Goal: Information Seeking & Learning: Learn about a topic

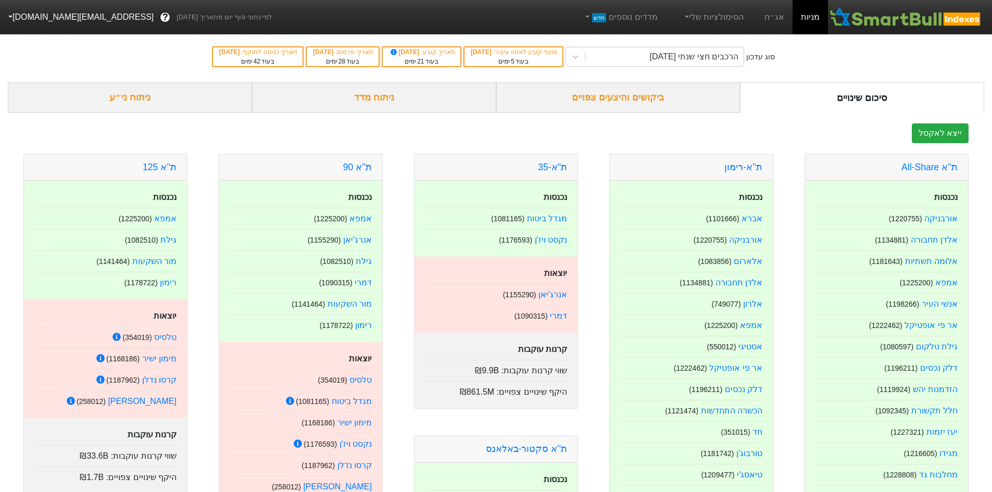
drag, startPoint x: 392, startPoint y: 98, endPoint x: 410, endPoint y: 89, distance: 20.0
click at [392, 98] on div "ניתוח מדד" at bounding box center [374, 97] width 244 height 31
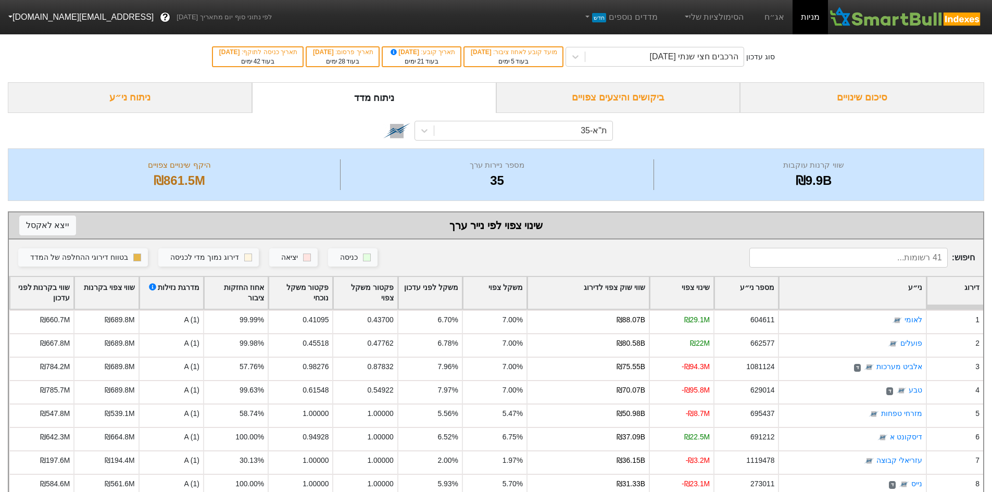
click at [224, 97] on div "ניתוח ני״ע" at bounding box center [130, 97] width 244 height 31
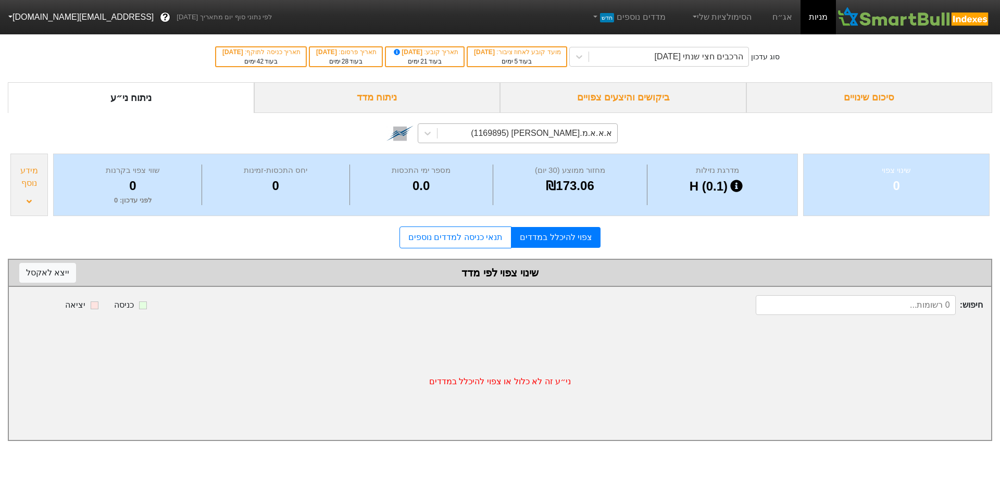
click at [461, 136] on div "א.א.א.מ.[PERSON_NAME] (1169895)" at bounding box center [528, 133] width 180 height 19
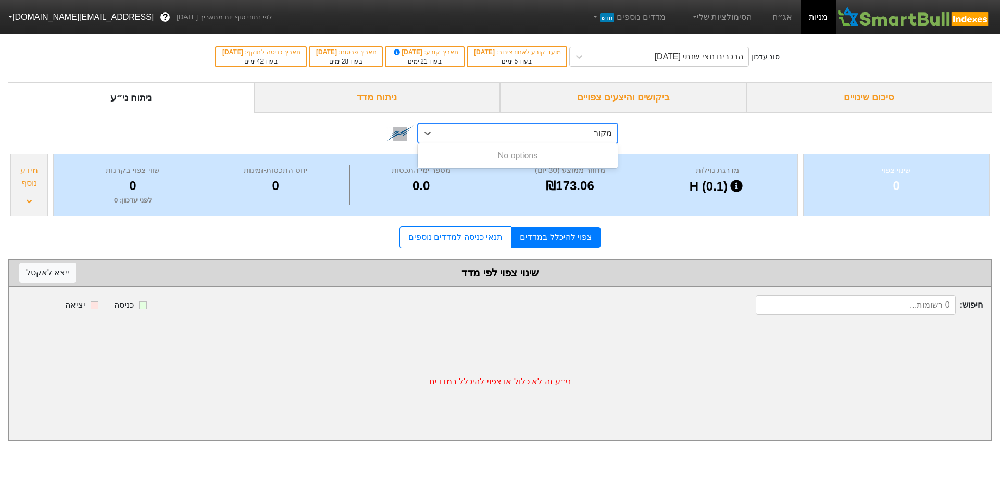
type input "מקורות"
click at [796, 17] on link "אג״ח" at bounding box center [782, 17] width 36 height 34
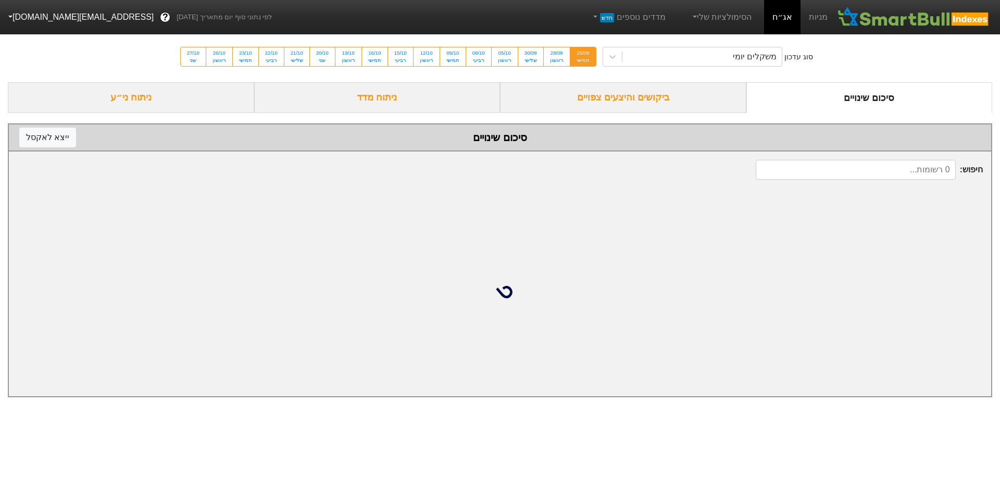
click at [139, 93] on div "ניתוח ני״ע" at bounding box center [131, 97] width 246 height 31
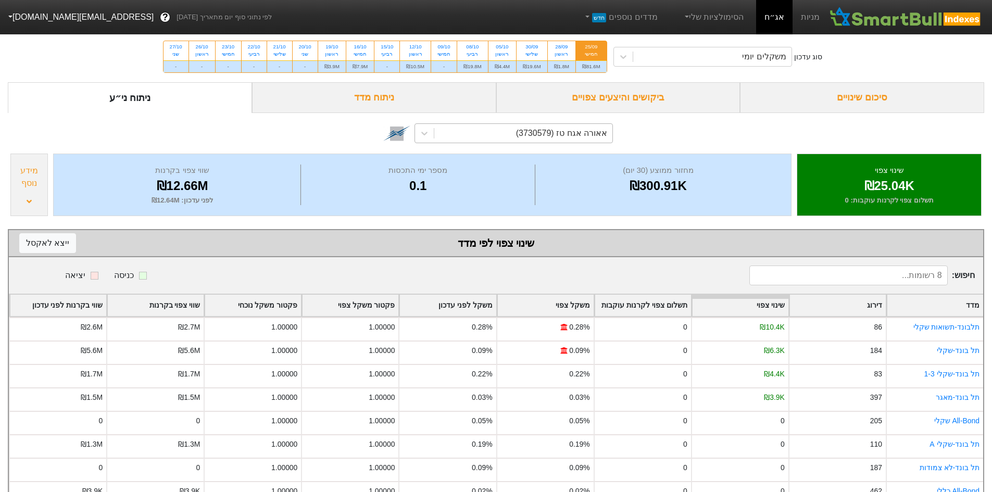
click at [434, 133] on div "אאורה אגח טז (3730579)" at bounding box center [523, 133] width 178 height 19
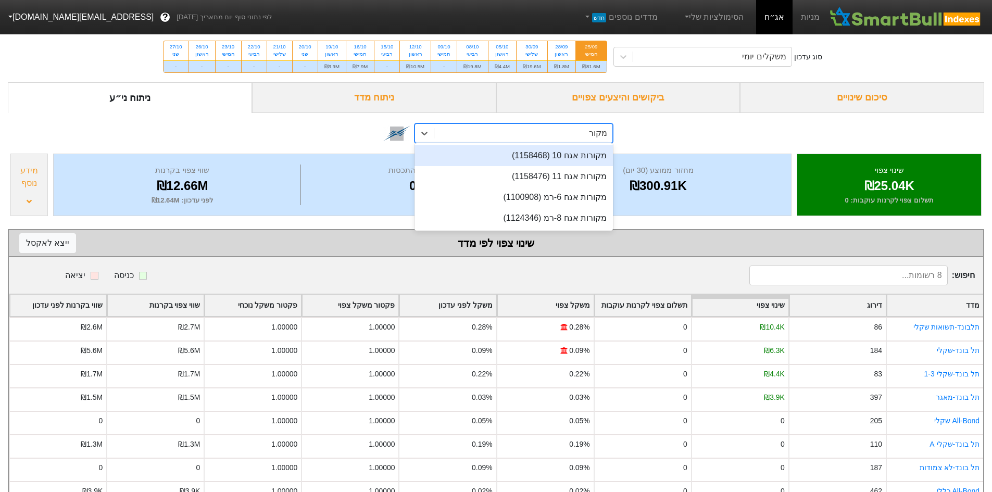
type input "מקורות"
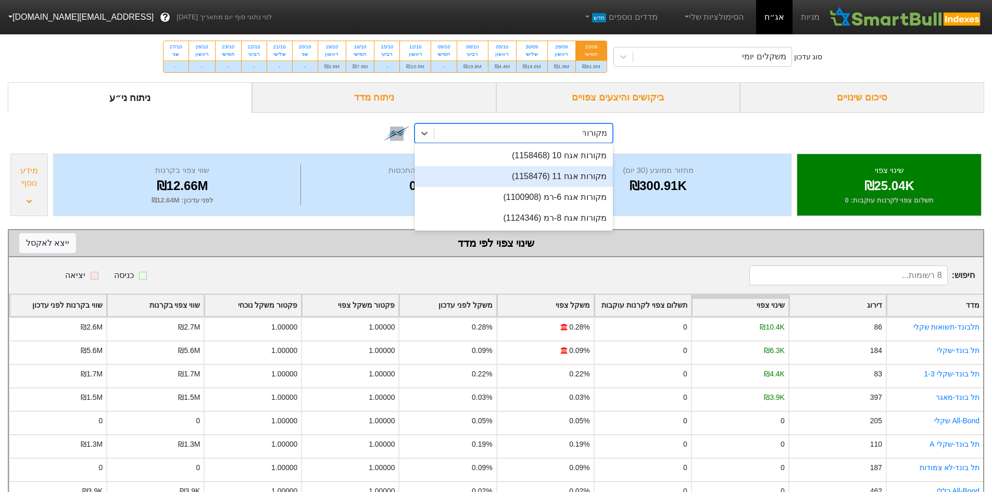
click at [505, 183] on div "מקורות אגח 11 (1158476)" at bounding box center [514, 176] width 198 height 21
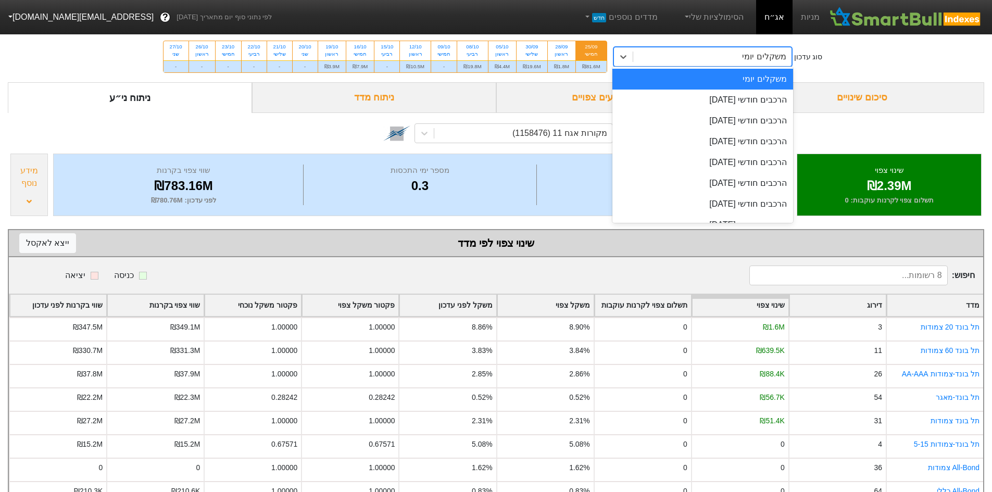
click at [643, 51] on div "משקלים יומי" at bounding box center [712, 56] width 158 height 19
click at [675, 91] on div "הרכבים חודשי [DATE]" at bounding box center [703, 100] width 181 height 21
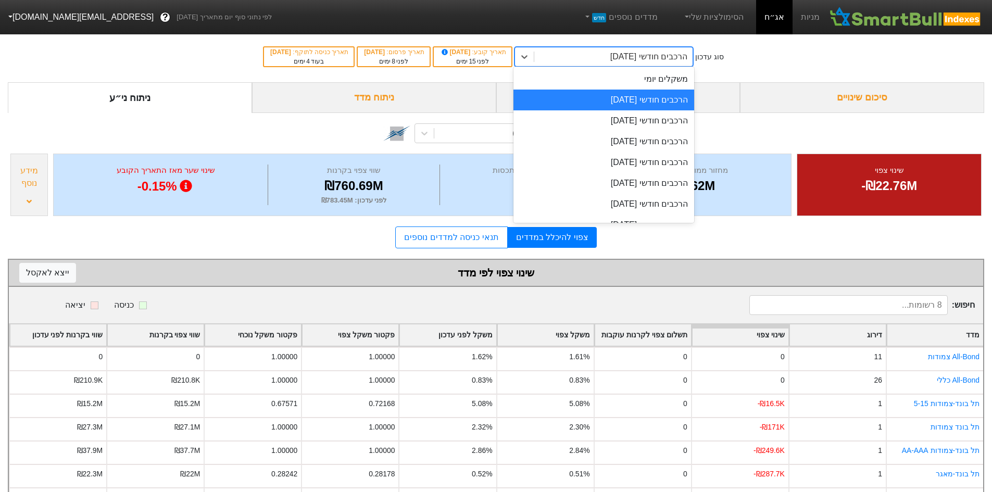
click at [646, 60] on div "הרכבים חודשי [DATE]" at bounding box center [648, 57] width 77 height 13
click at [664, 116] on div "הרכבים חודשי [DATE]" at bounding box center [604, 120] width 181 height 21
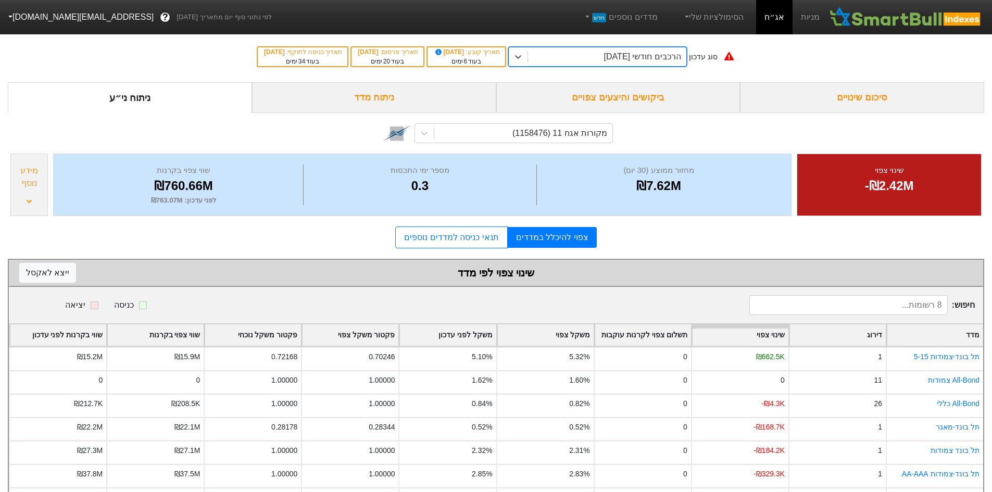
click at [657, 59] on div "הרכבים חודשי [DATE]" at bounding box center [642, 57] width 77 height 13
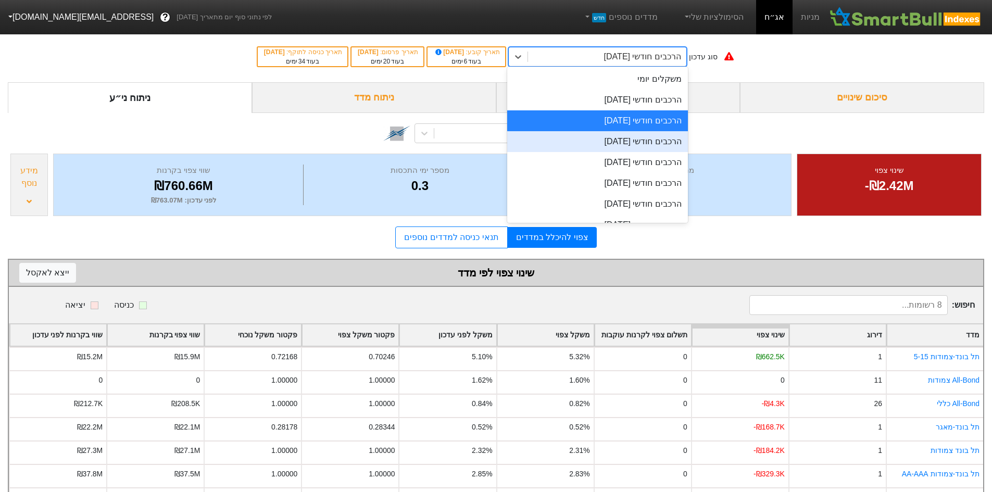
click at [668, 147] on div "הרכבים חודשי [DATE]" at bounding box center [597, 141] width 181 height 21
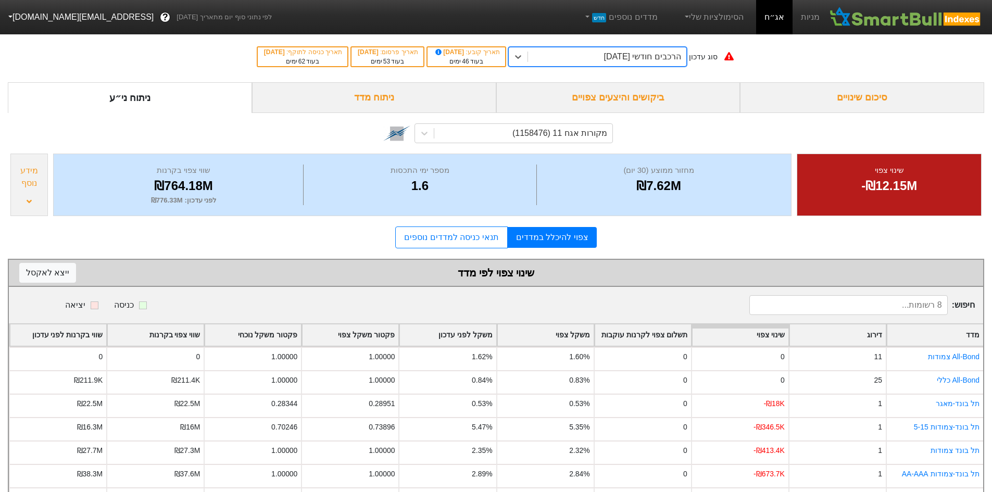
scroll to position [61, 0]
